Goal: Transaction & Acquisition: Download file/media

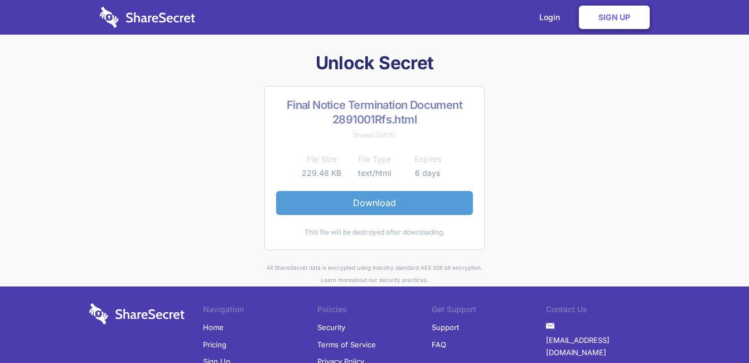
click at [371, 203] on link "Download" at bounding box center [374, 202] width 197 height 23
